Goal: Task Accomplishment & Management: Complete application form

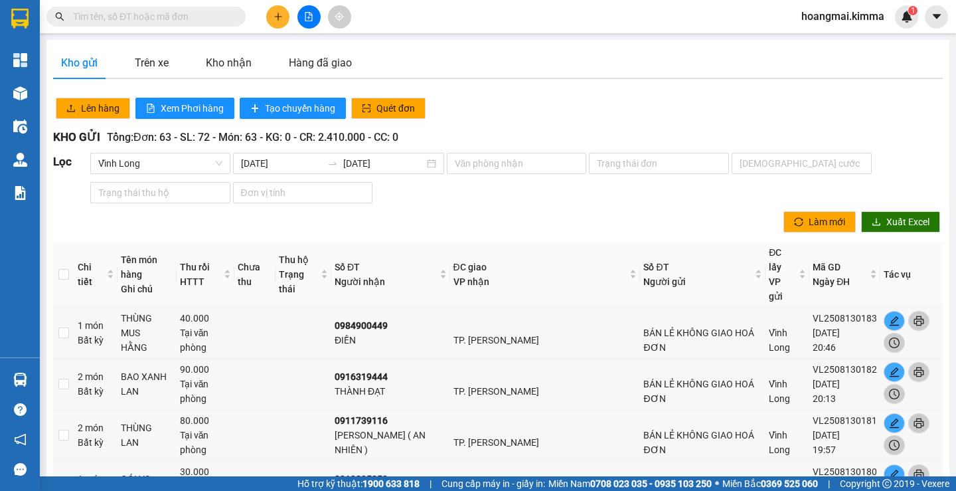
click at [167, 17] on input "text" at bounding box center [151, 16] width 157 height 15
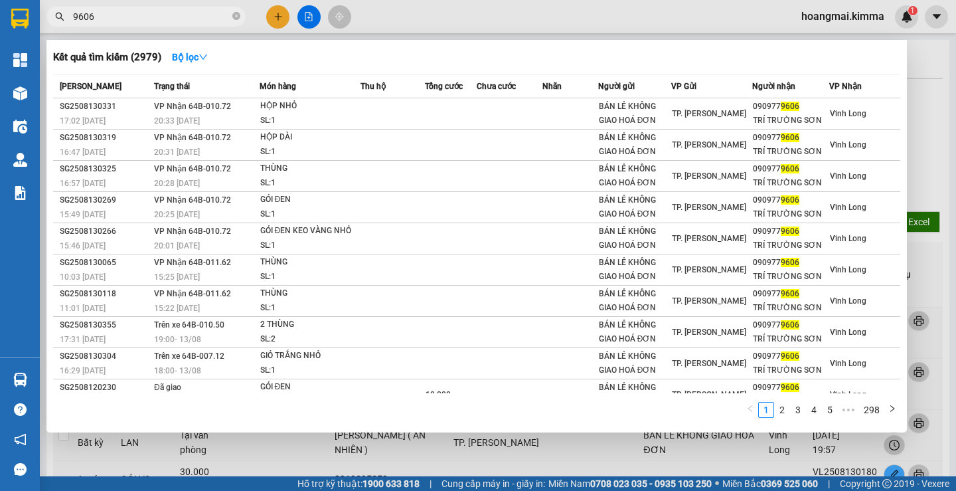
type input "9606"
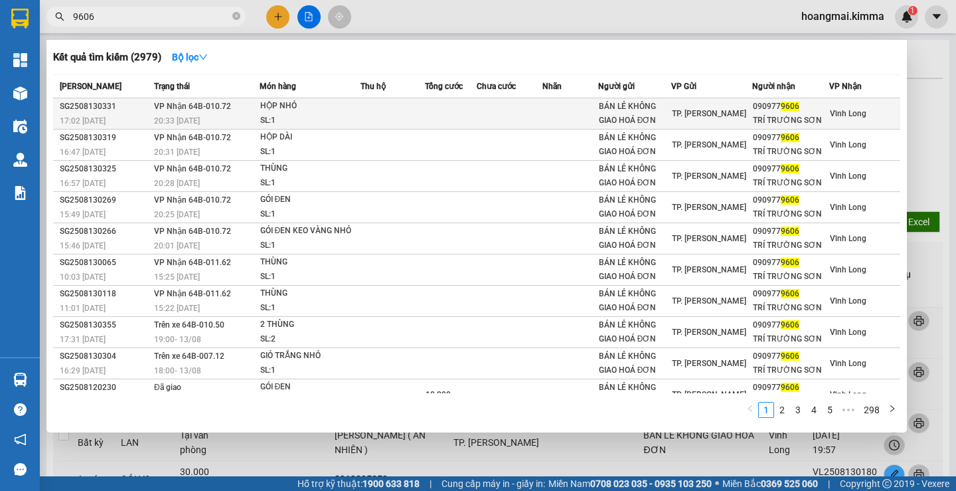
click at [503, 106] on td at bounding box center [510, 113] width 66 height 31
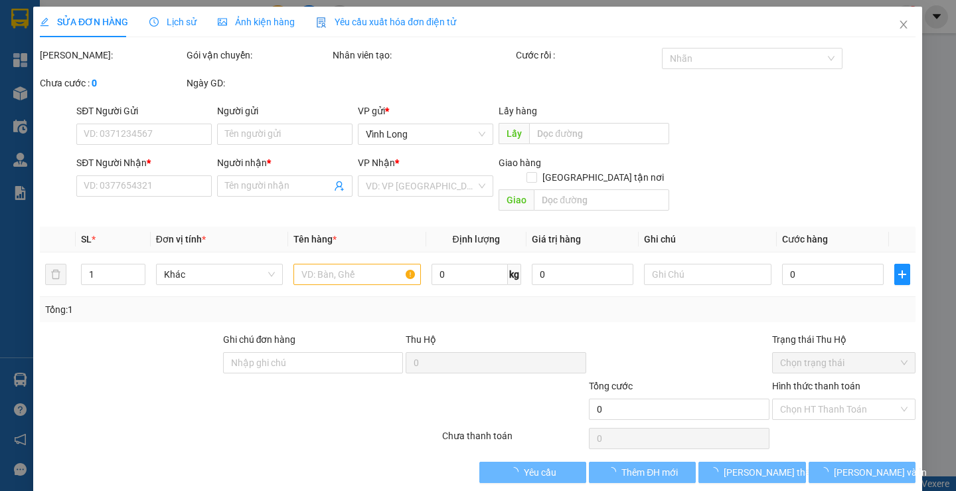
type input "BÁN LẺ KHÔNG GIAO HOÁ ĐƠN"
type input "0909779606"
type input "TRÍ TRƯỜNG SƠN"
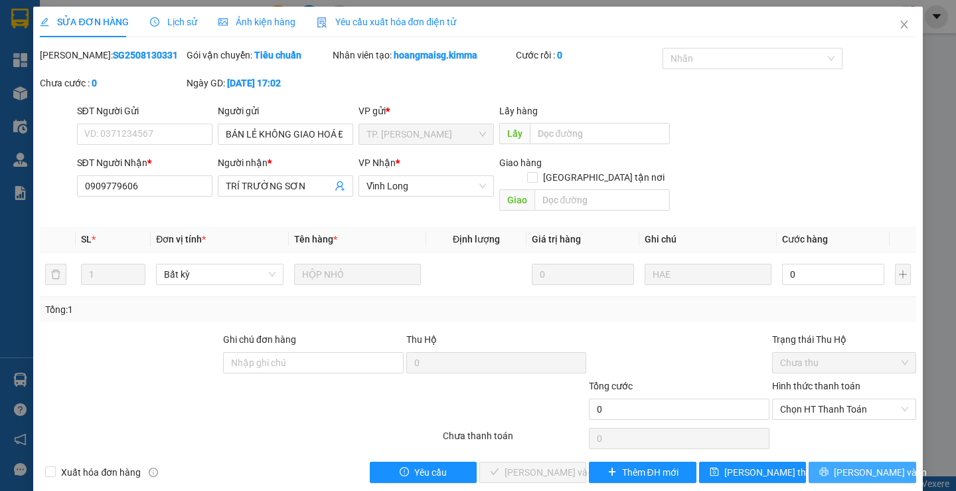
click at [869, 465] on span "[PERSON_NAME] và In" at bounding box center [880, 472] width 93 height 15
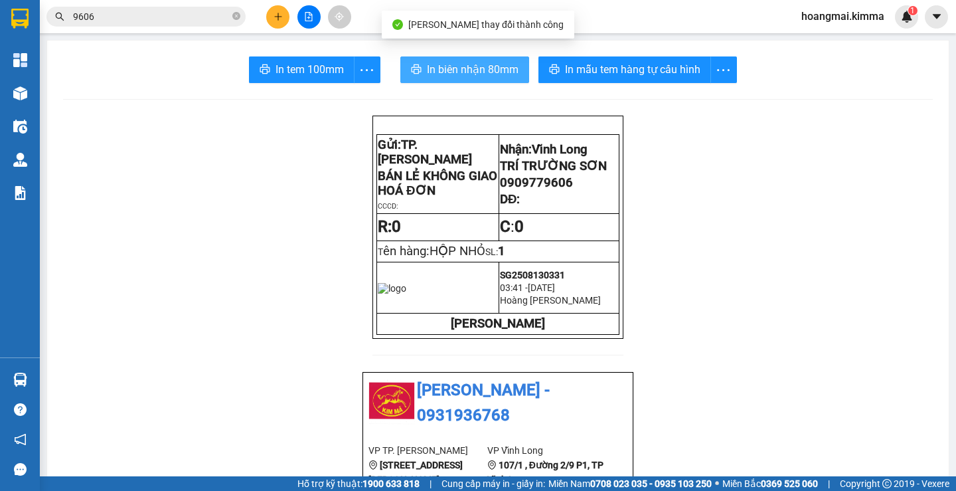
click at [409, 57] on button "In biên nhận 80mm" at bounding box center [465, 69] width 129 height 27
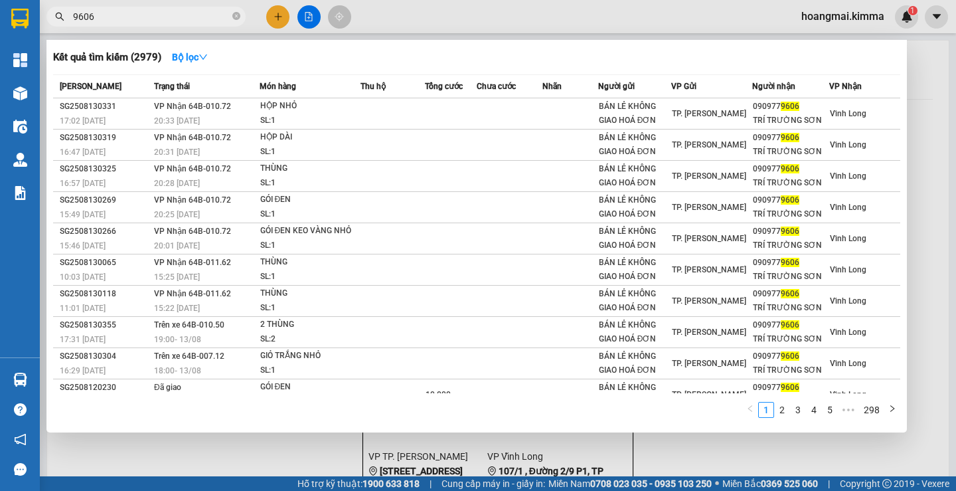
click at [111, 7] on span "9606" at bounding box center [145, 17] width 199 height 20
click at [121, 7] on span "9606" at bounding box center [145, 17] width 199 height 20
click at [238, 15] on icon "close-circle" at bounding box center [236, 16] width 8 height 8
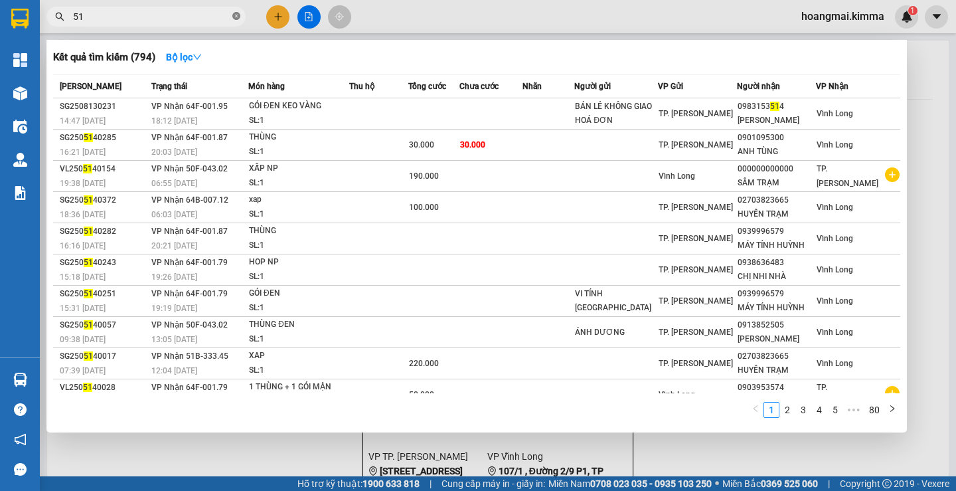
type input "5"
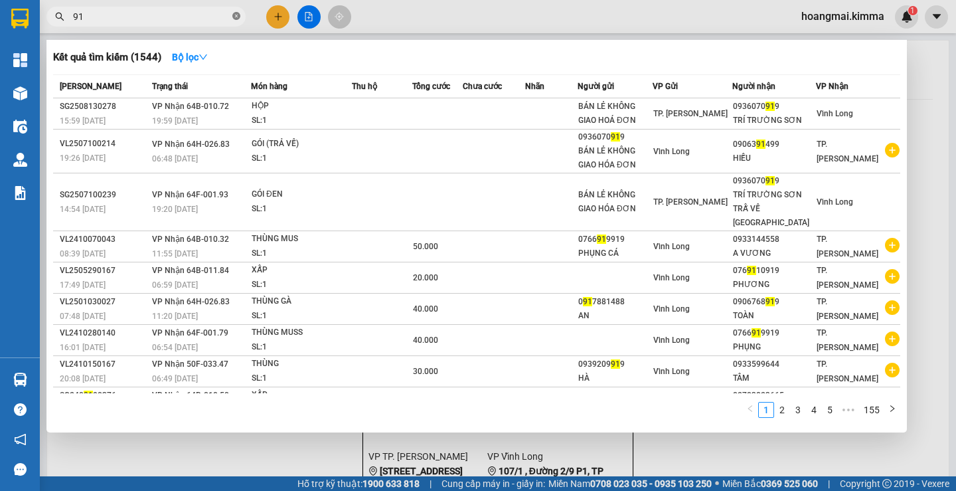
type input "9"
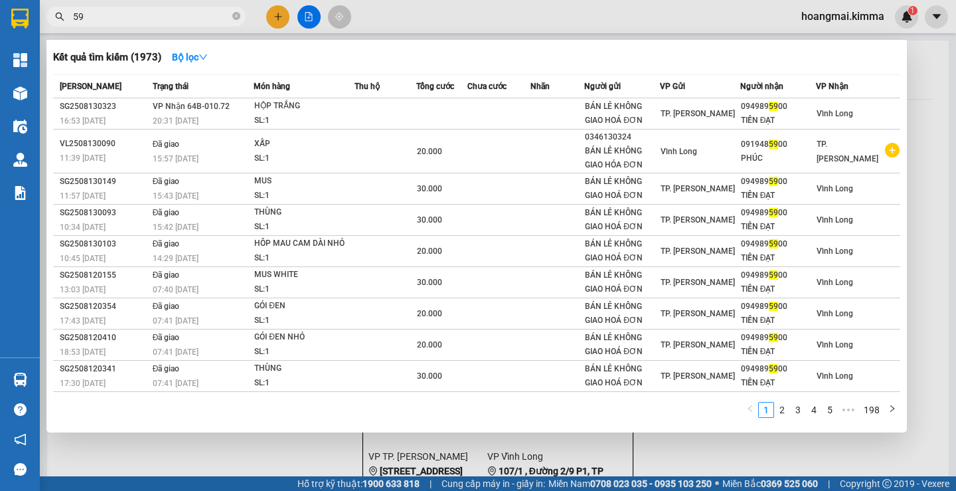
type input "5"
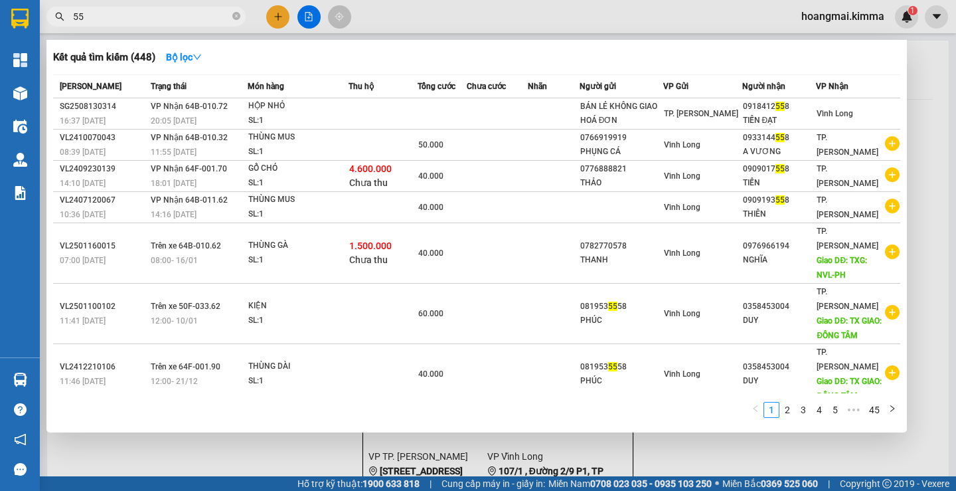
type input "5"
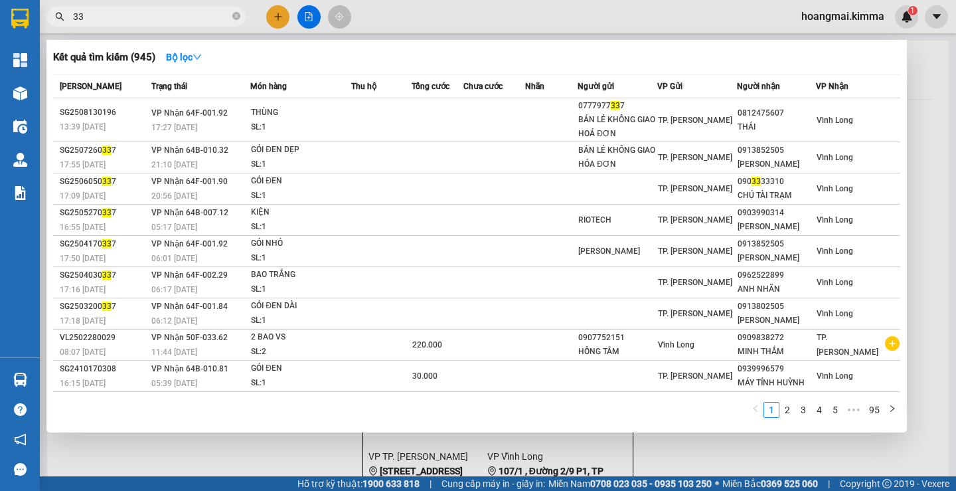
type input "3"
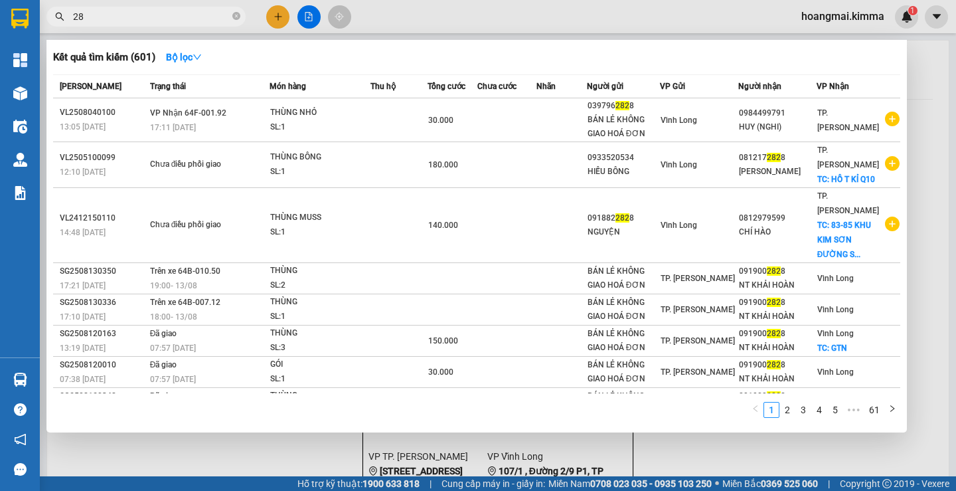
type input "2"
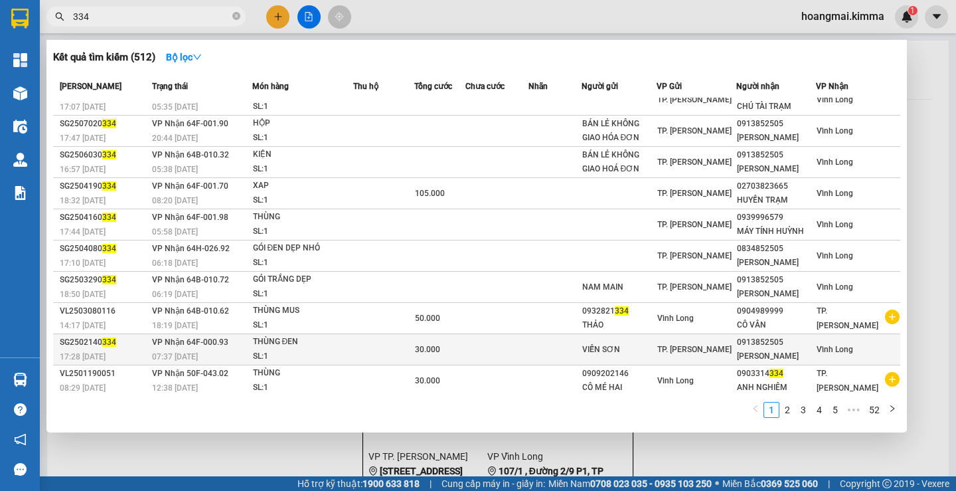
scroll to position [17, 0]
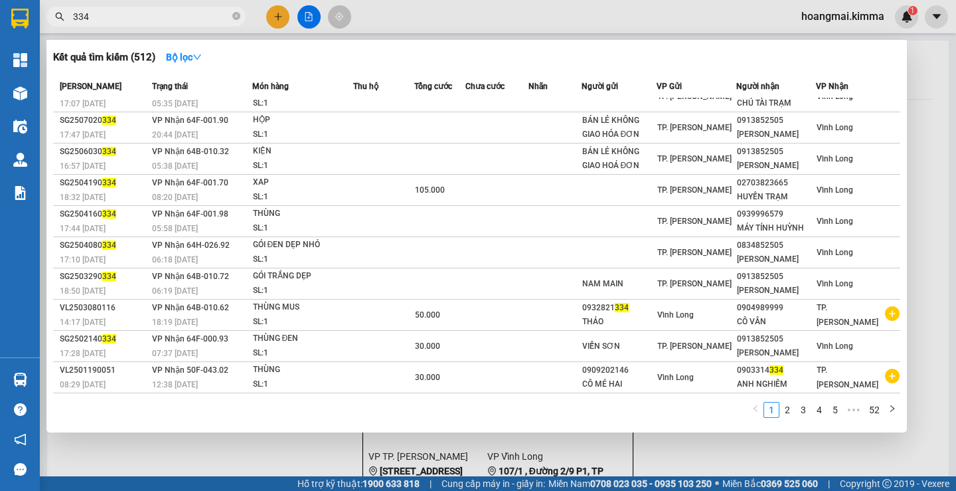
type input "334"
click at [822, 460] on div at bounding box center [478, 245] width 956 height 491
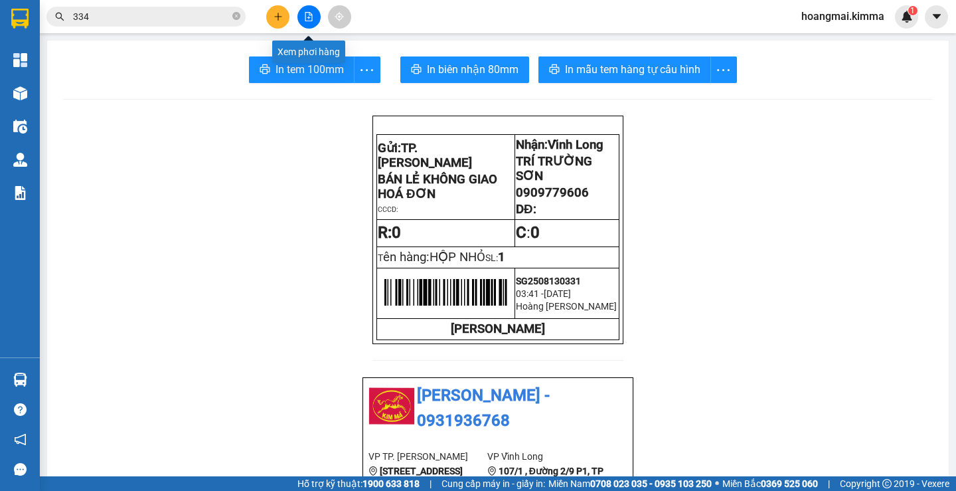
click at [303, 25] on button at bounding box center [309, 16] width 23 height 23
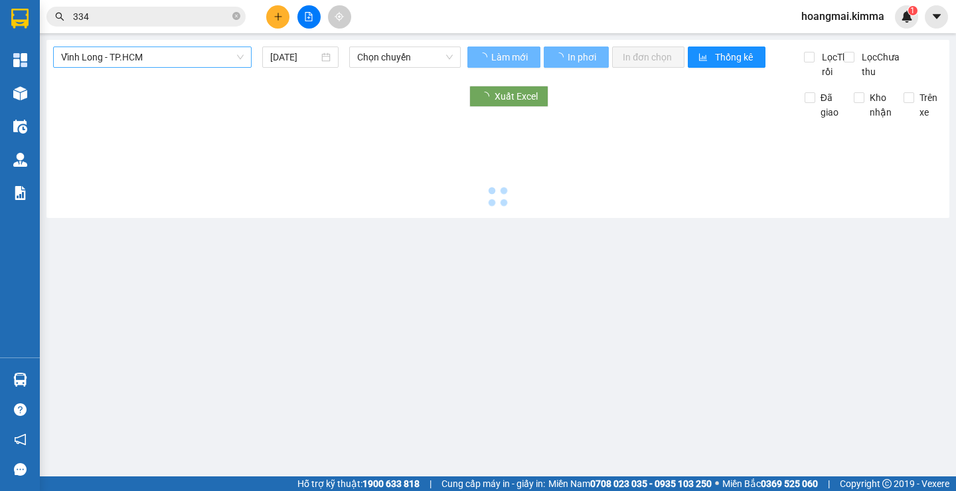
type input "[DATE]"
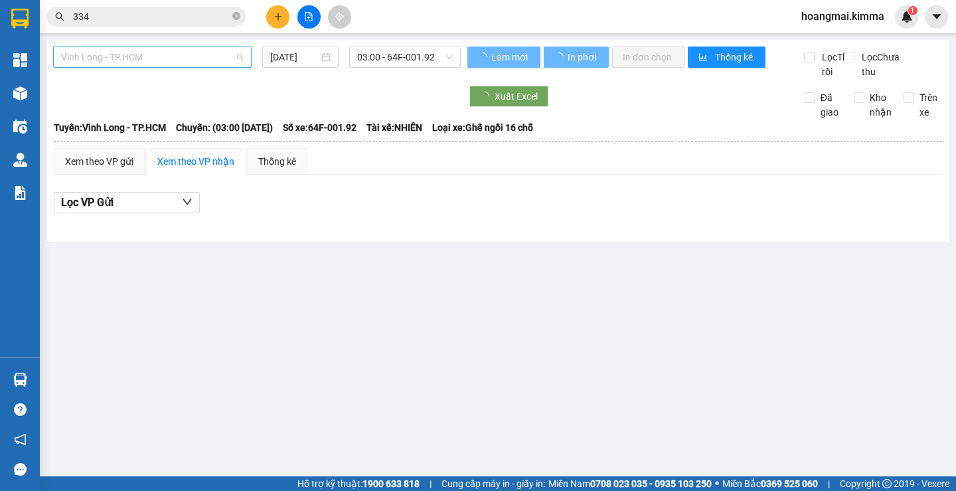
click at [171, 47] on span "Vĩnh Long - TP.HCM" at bounding box center [152, 57] width 183 height 20
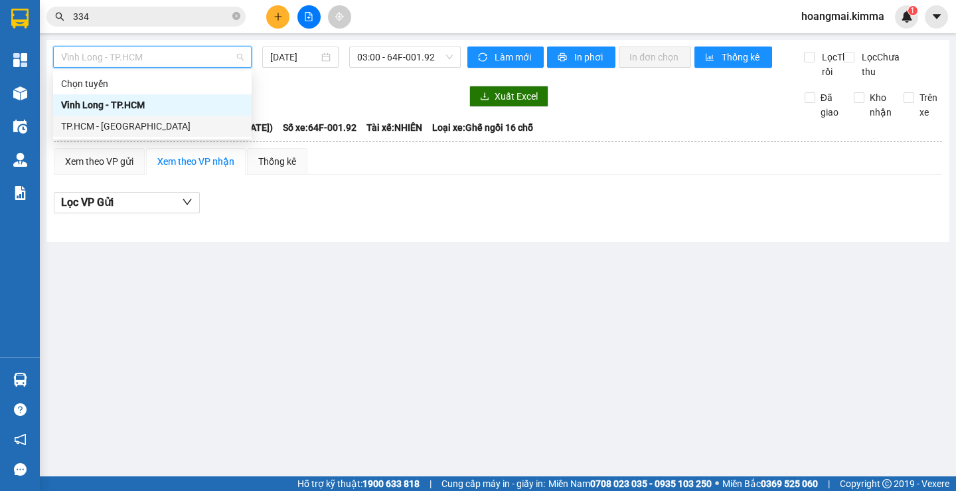
click at [134, 126] on div "TP.HCM - [GEOGRAPHIC_DATA]" at bounding box center [152, 126] width 183 height 15
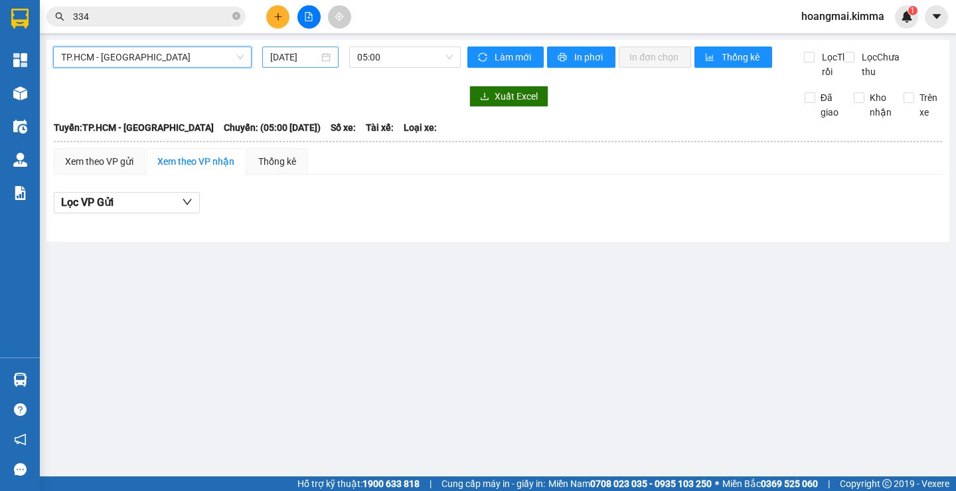
click at [292, 56] on input "[DATE]" at bounding box center [294, 57] width 48 height 15
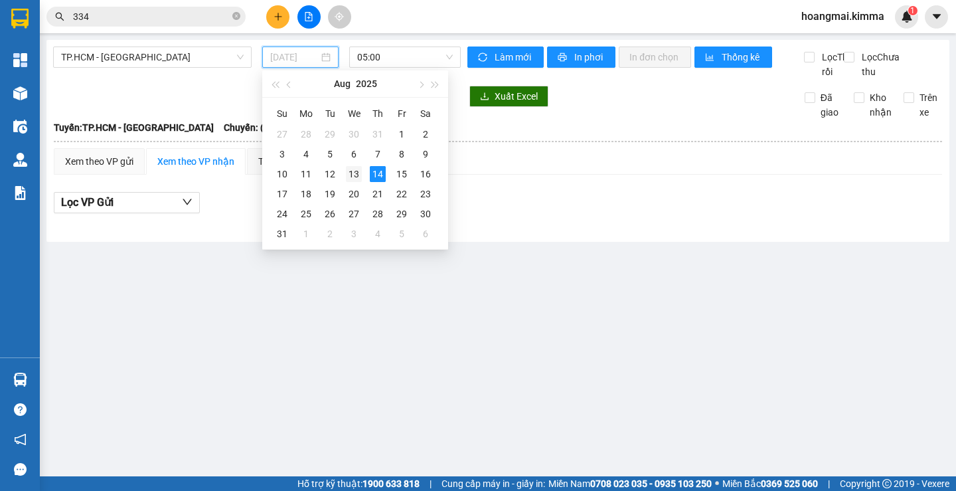
click at [358, 169] on div "13" at bounding box center [354, 174] width 16 height 16
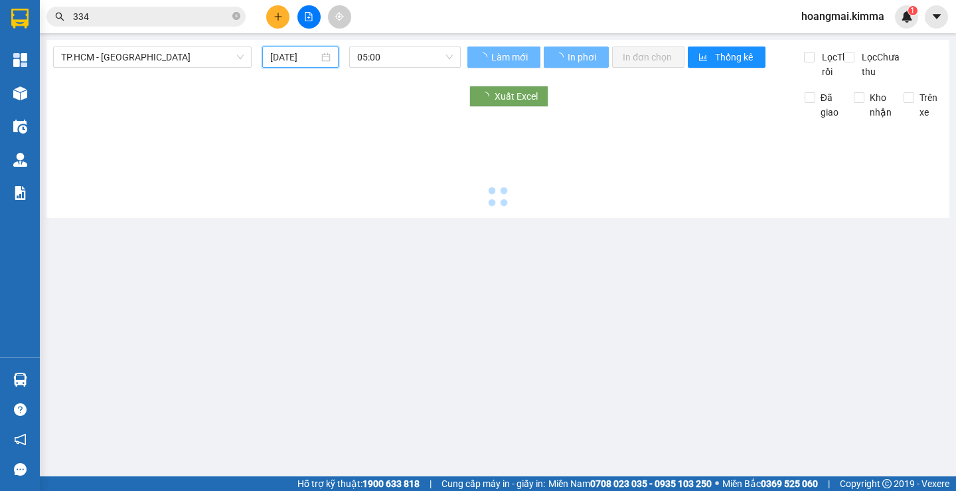
type input "[DATE]"
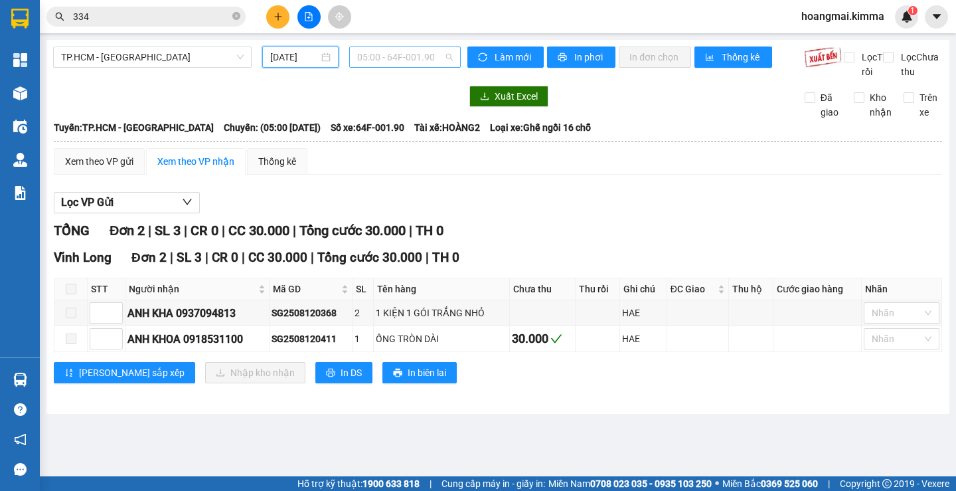
click at [401, 58] on span "05:00 - 64F-001.90" at bounding box center [405, 57] width 96 height 20
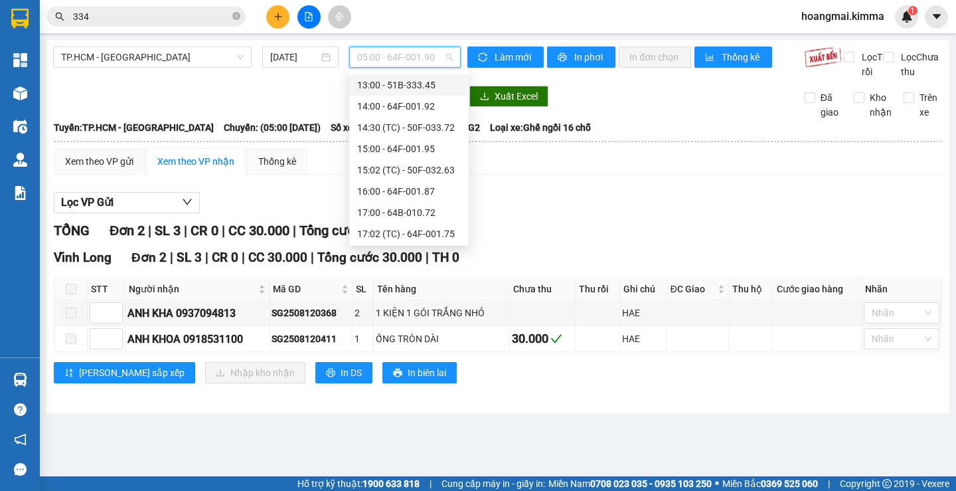
scroll to position [276, 0]
click at [418, 240] on div "19:00 - 64B-010.50" at bounding box center [409, 232] width 120 height 21
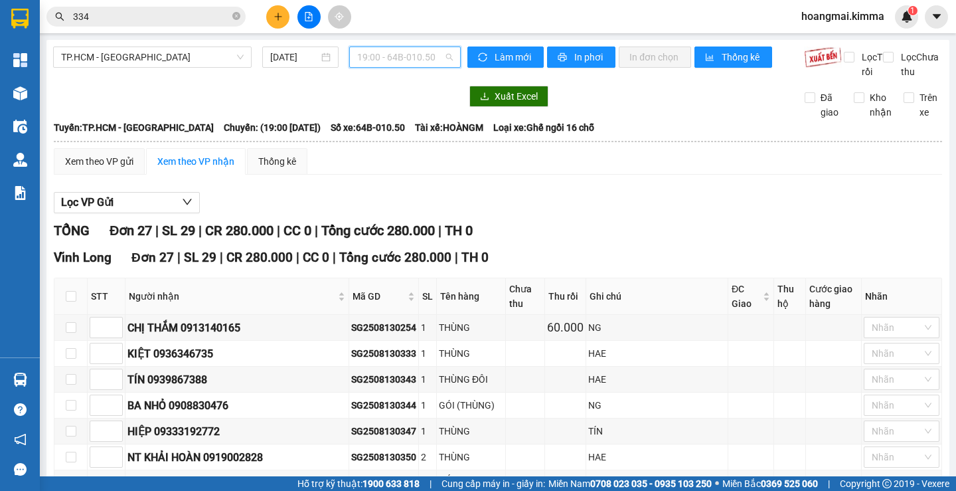
click at [378, 52] on span "19:00 - 64B-010.50" at bounding box center [405, 57] width 96 height 20
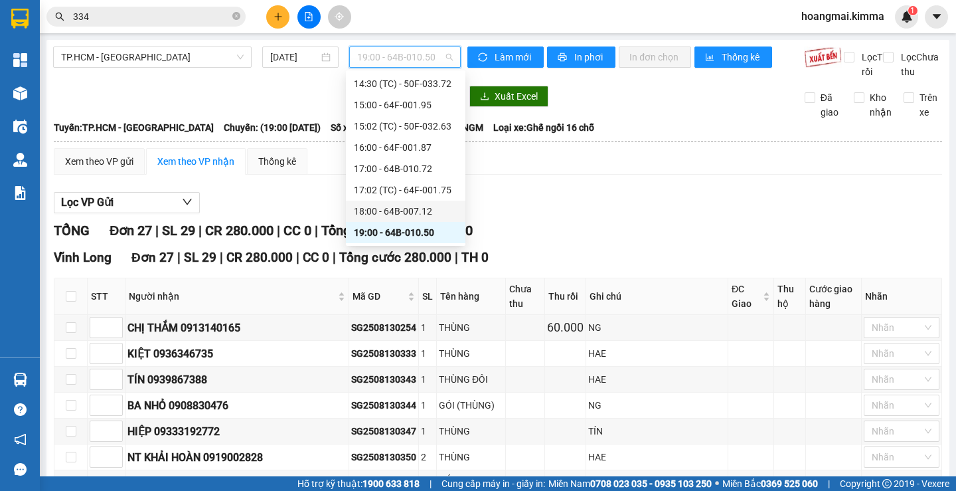
click at [410, 204] on div "18:00 - 64B-007.12" at bounding box center [406, 211] width 104 height 15
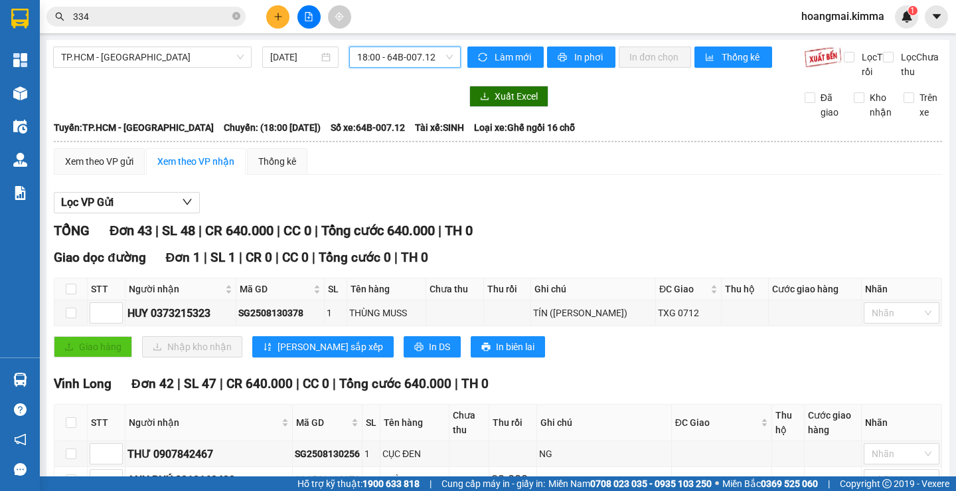
click at [405, 63] on span "18:00 - 64B-007.12" at bounding box center [405, 57] width 96 height 20
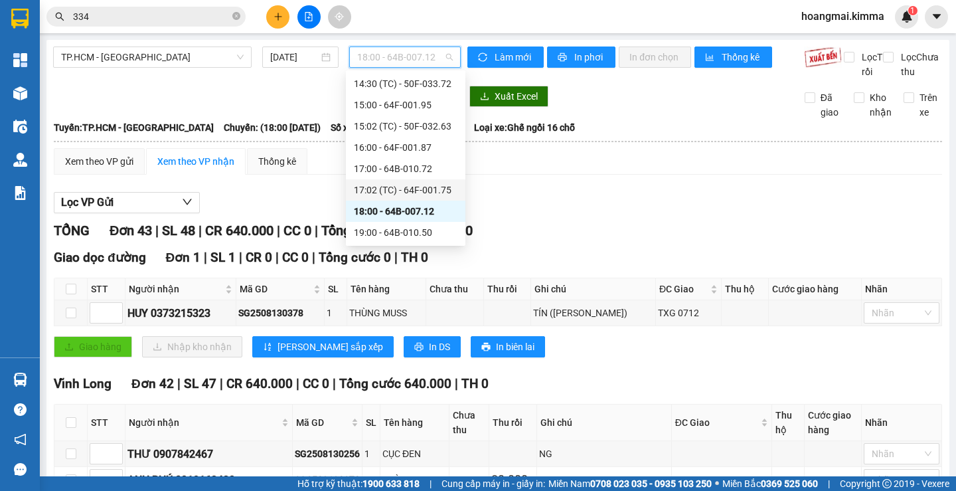
click at [423, 186] on div "17:02 (TC) - 64F-001.75" at bounding box center [406, 190] width 104 height 15
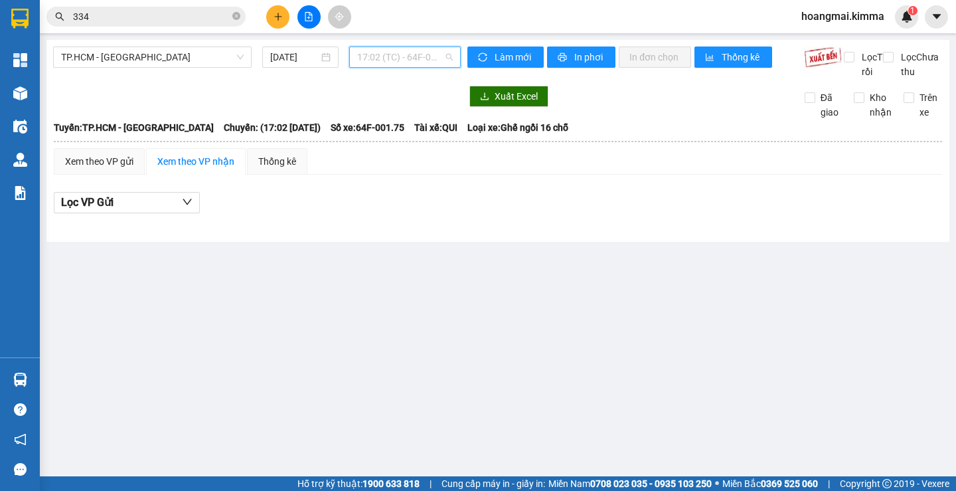
click at [419, 62] on span "17:02 (TC) - 64F-001.75" at bounding box center [405, 57] width 96 height 20
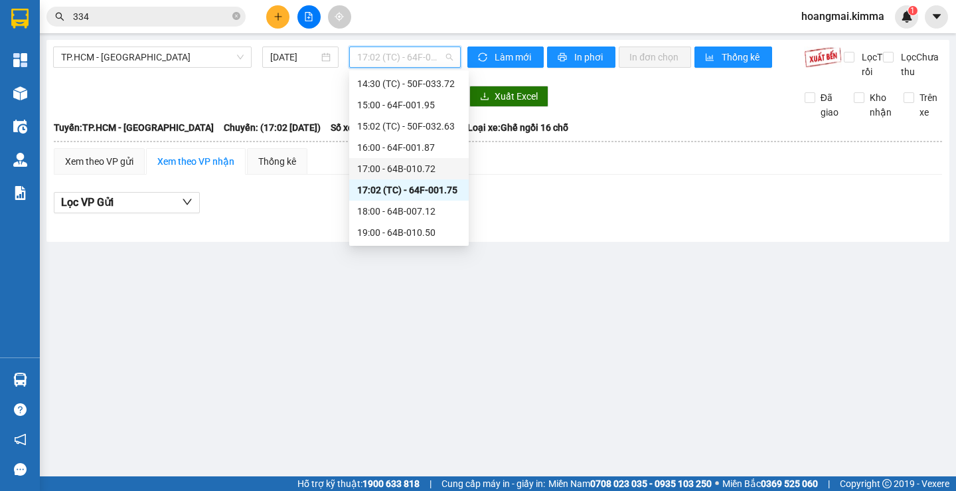
click at [432, 171] on div "17:00 - 64B-010.72" at bounding box center [409, 168] width 104 height 15
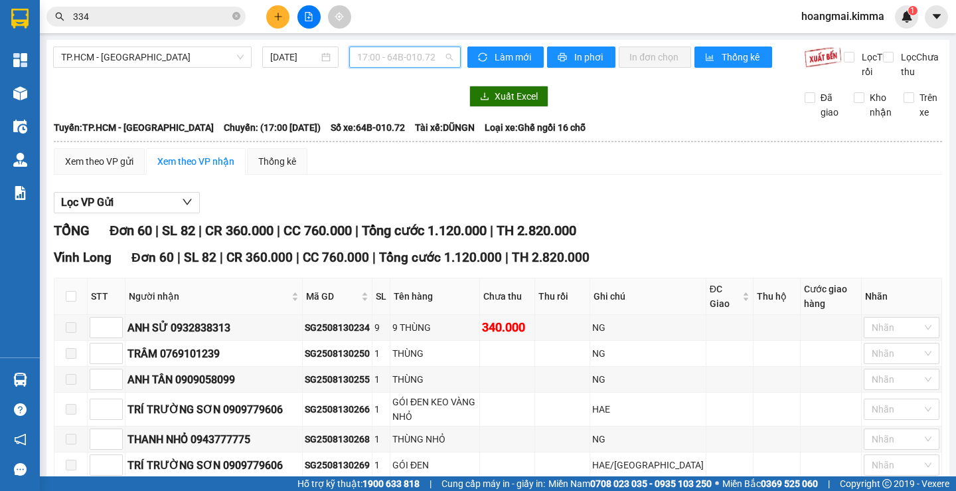
click at [397, 56] on span "17:00 - 64B-010.72" at bounding box center [405, 57] width 96 height 20
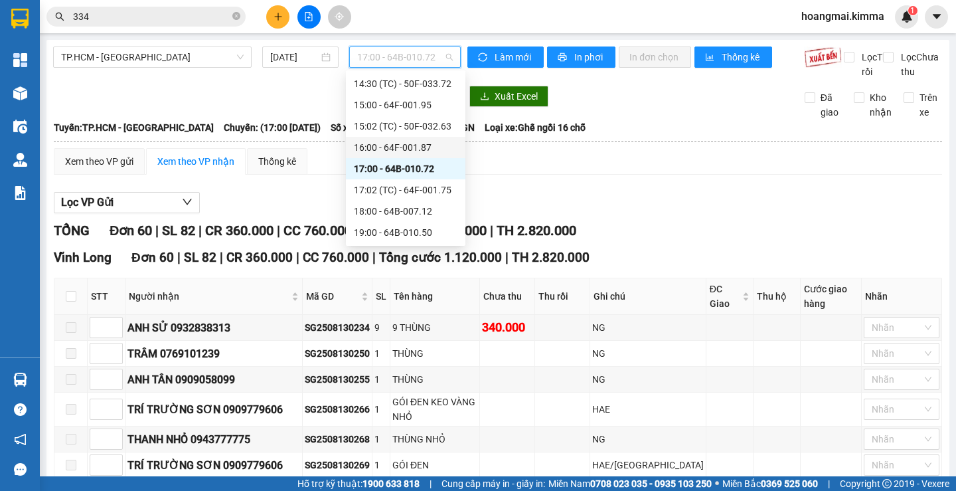
click at [416, 147] on div "16:00 - 64F-001.87" at bounding box center [406, 147] width 104 height 15
